Goal: Register for event/course

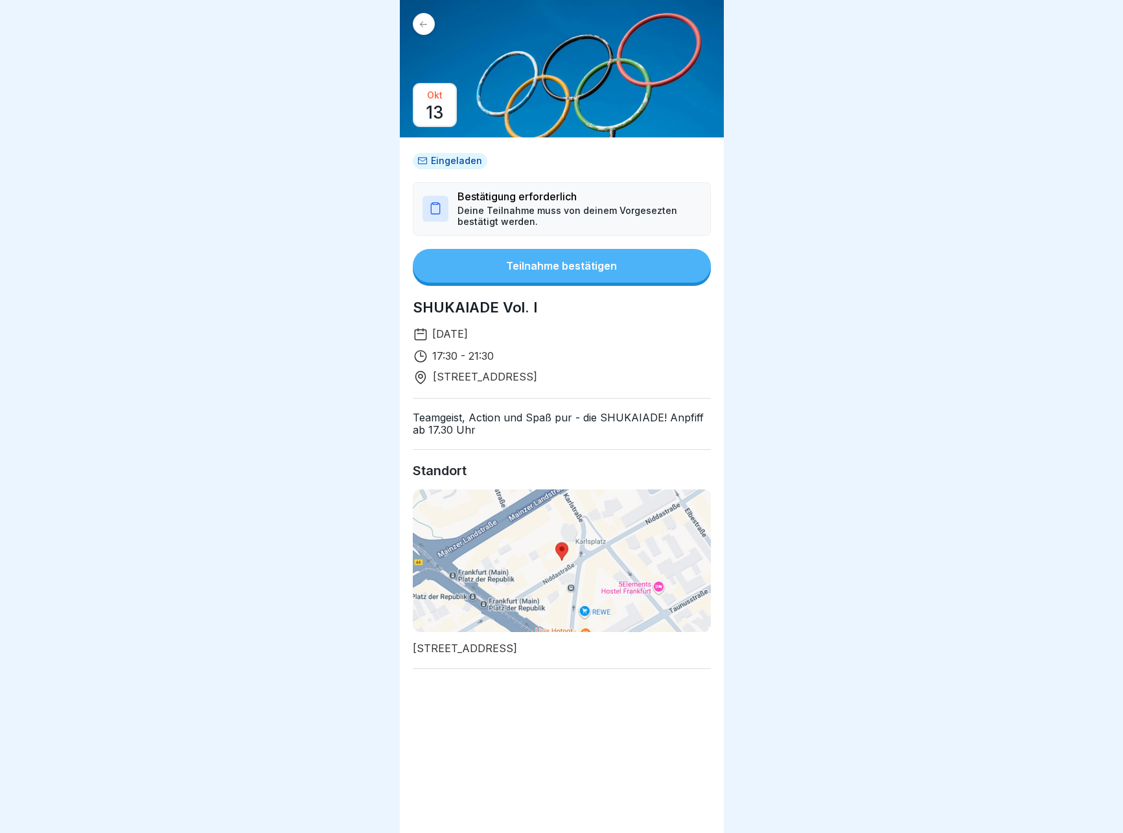
click at [586, 266] on div "Teilnahme bestätigen" at bounding box center [561, 266] width 111 height 12
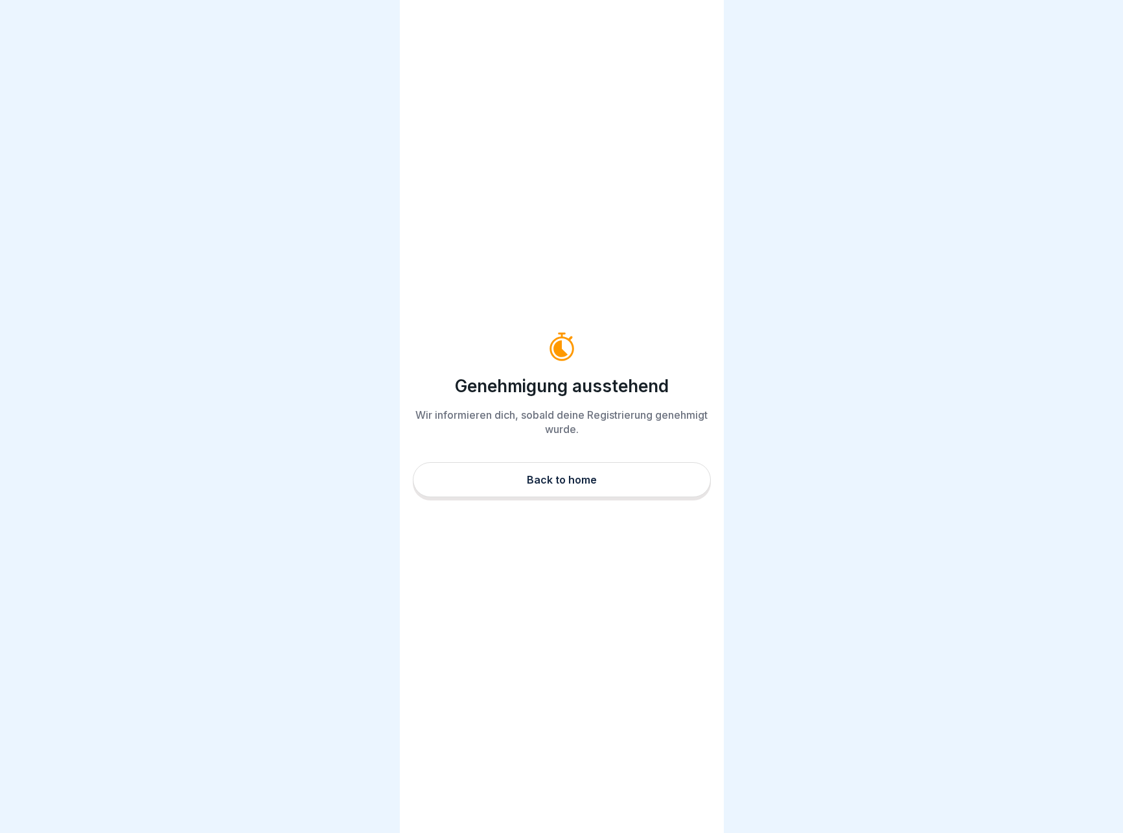
click at [564, 478] on div "Back to home" at bounding box center [562, 480] width 70 height 12
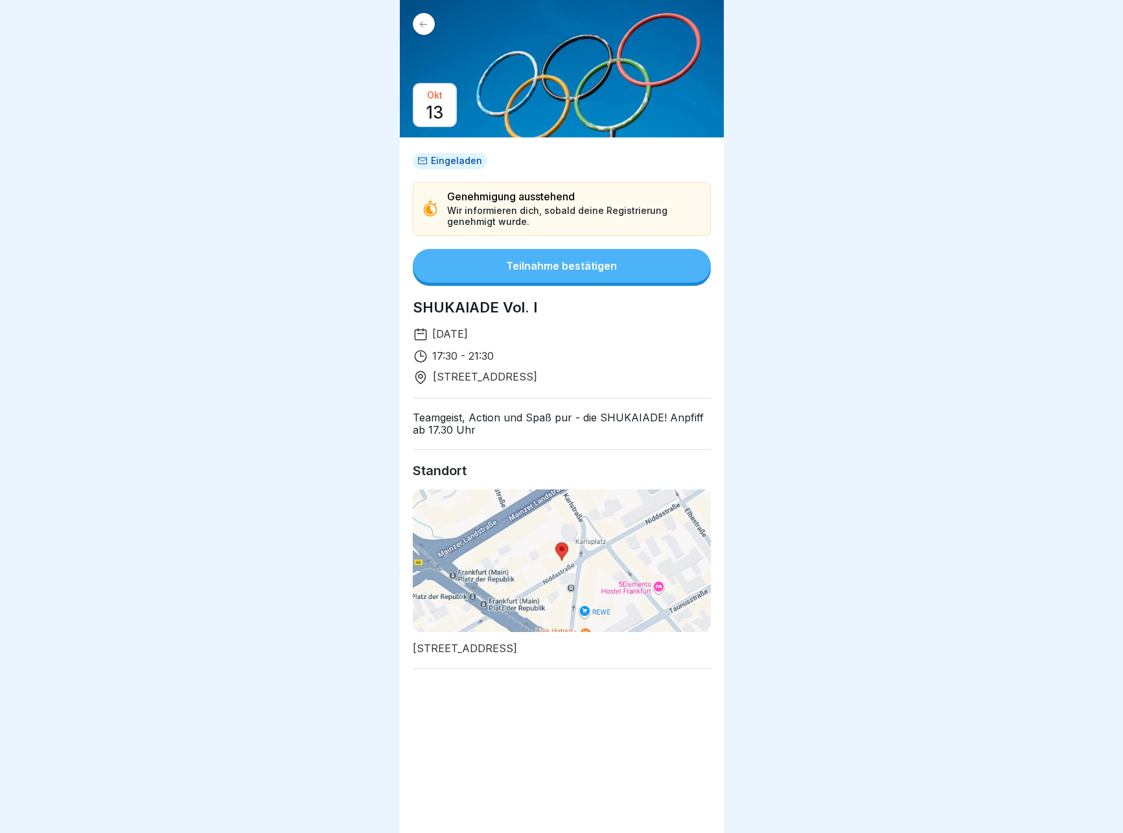
click at [567, 268] on div "Teilnahme bestätigen" at bounding box center [561, 266] width 111 height 12
